Goal: Navigation & Orientation: Go to known website

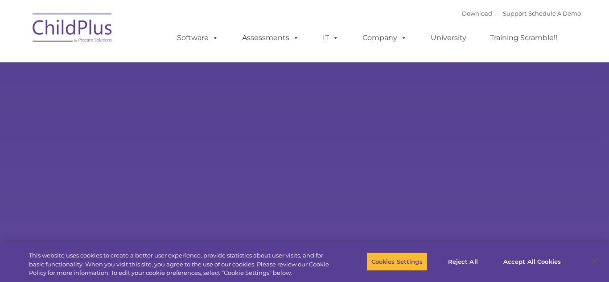
type input ""
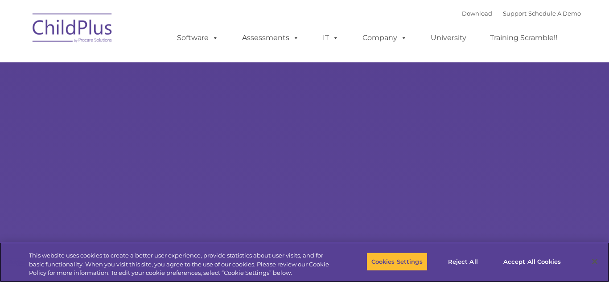
select select "MEDIUM"
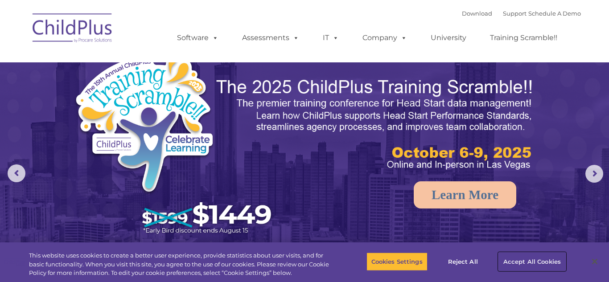
click at [557, 263] on button "Accept All Cookies" at bounding box center [531, 261] width 67 height 19
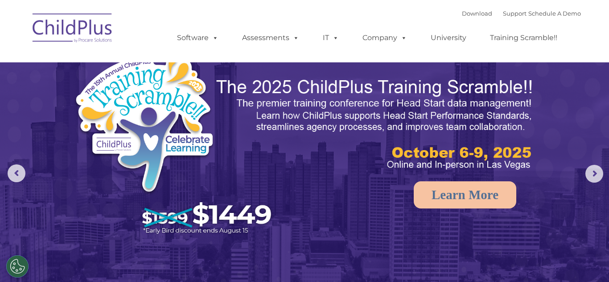
click at [69, 27] on img at bounding box center [72, 29] width 89 height 45
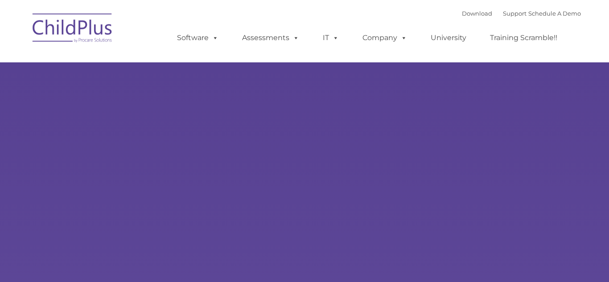
type input ""
